Goal: Navigation & Orientation: Find specific page/section

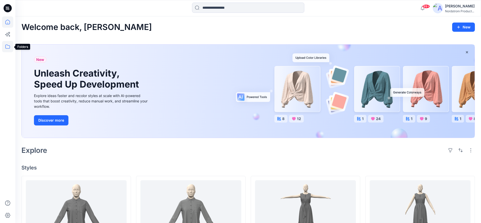
click at [9, 46] on icon at bounding box center [7, 46] width 11 height 11
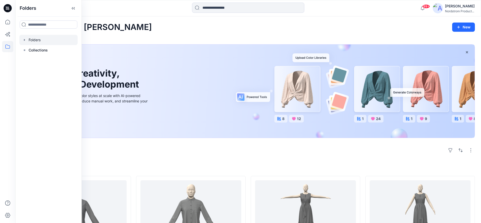
click at [24, 40] on icon "button" at bounding box center [24, 40] width 1 height 2
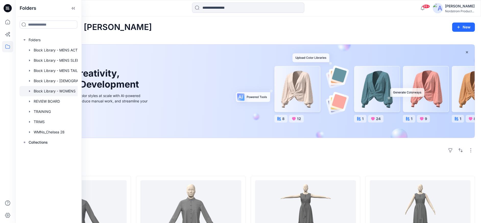
click at [28, 92] on icon "button" at bounding box center [30, 91] width 4 height 4
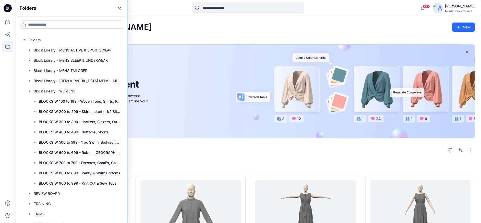
drag, startPoint x: 81, startPoint y: 108, endPoint x: 140, endPoint y: 108, distance: 58.3
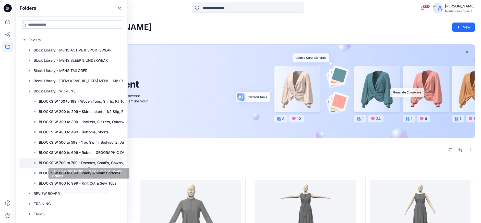
click at [96, 162] on p "BLOCKS W 700 to 799 - Dresses, Cami's, Gowns, Chemise" at bounding box center [89, 162] width 100 height 6
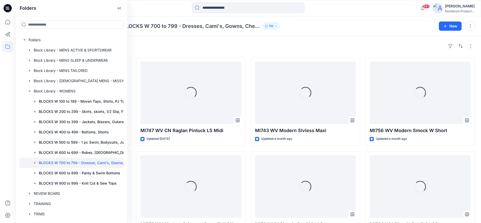
click at [128, 105] on div "Folders Folders Block Library - MENS ACTIVE & SPORTSWEAR Block Library - MENS S…" at bounding box center [71, 111] width 112 height 223
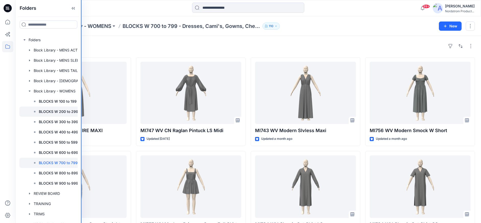
drag, startPoint x: 127, startPoint y: 106, endPoint x: 28, endPoint y: 107, distance: 98.7
click at [29, 107] on div "Folders Folders Block Library - MENS ACTIVE & SPORTSWEAR Block Library - MENS S…" at bounding box center [48, 111] width 66 height 223
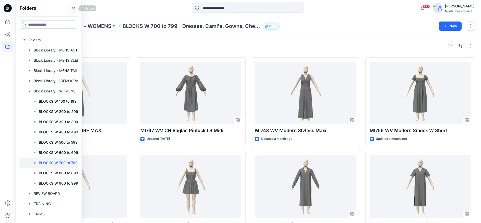
click at [72, 8] on icon at bounding box center [73, 8] width 8 height 8
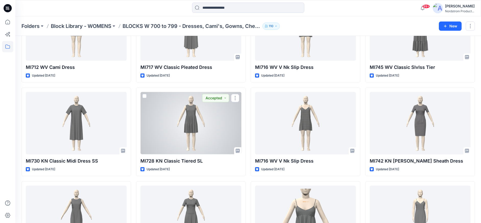
scroll to position [345, 0]
click at [201, 117] on div at bounding box center [191, 122] width 101 height 62
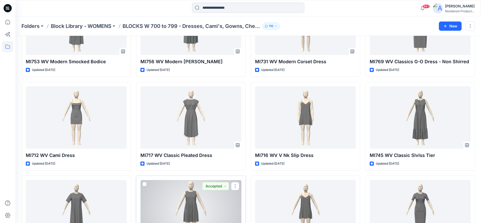
scroll to position [256, 0]
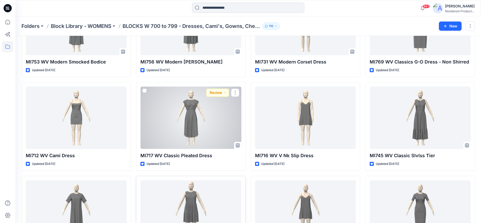
click at [180, 141] on div at bounding box center [191, 117] width 101 height 62
